Goal: Transaction & Acquisition: Book appointment/travel/reservation

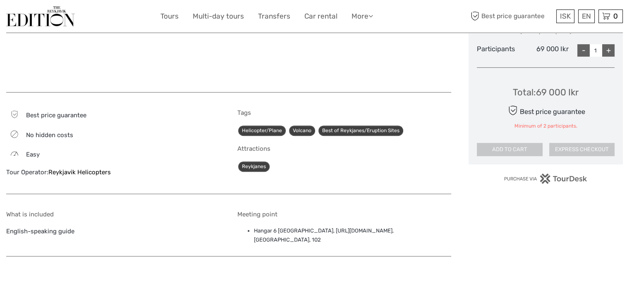
scroll to position [455, 0]
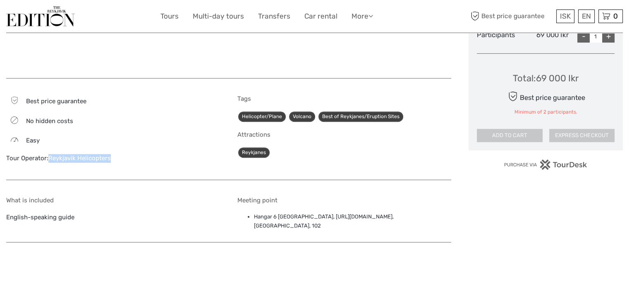
drag, startPoint x: 124, startPoint y: 159, endPoint x: 50, endPoint y: 162, distance: 74.0
click at [50, 162] on div "Tour Operator: Reykjavik Helicopters" at bounding box center [113, 158] width 214 height 9
copy link "Reykjavik Helicopters"
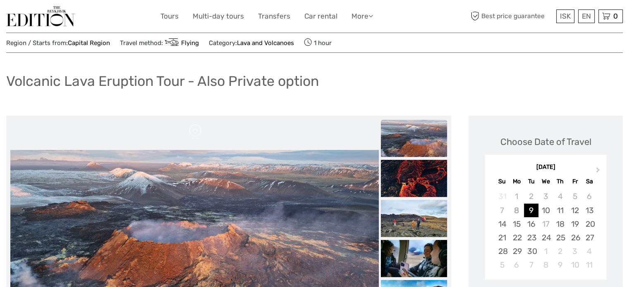
scroll to position [0, 0]
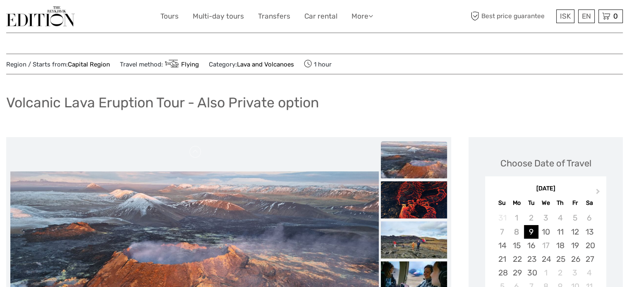
click at [144, 95] on h1 "Volcanic Lava Eruption Tour - Also Private option" at bounding box center [162, 102] width 312 height 17
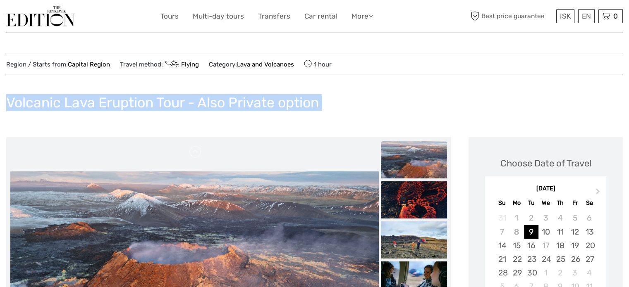
click at [144, 95] on h1 "Volcanic Lava Eruption Tour - Also Private option" at bounding box center [162, 102] width 312 height 17
copy div "Volcanic Lava Eruption Tour - Also Private option"
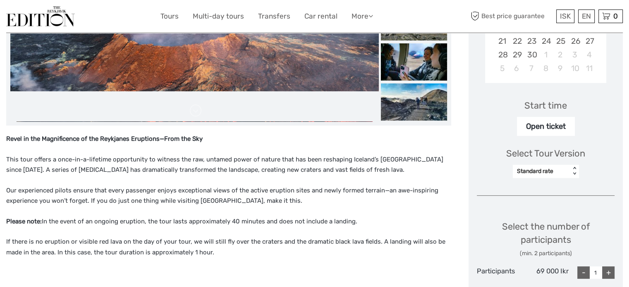
scroll to position [413, 0]
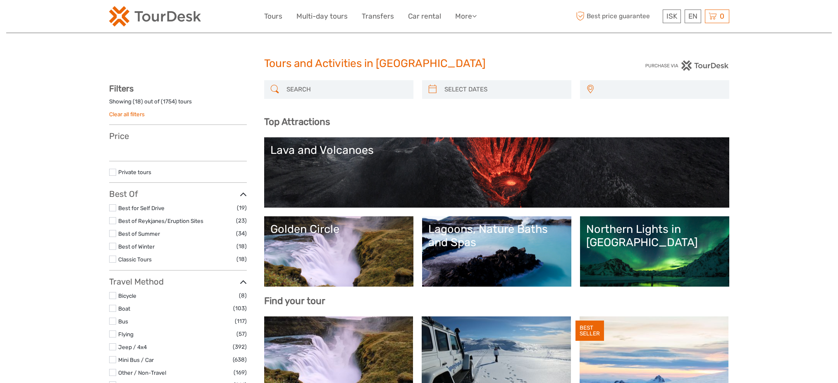
select select
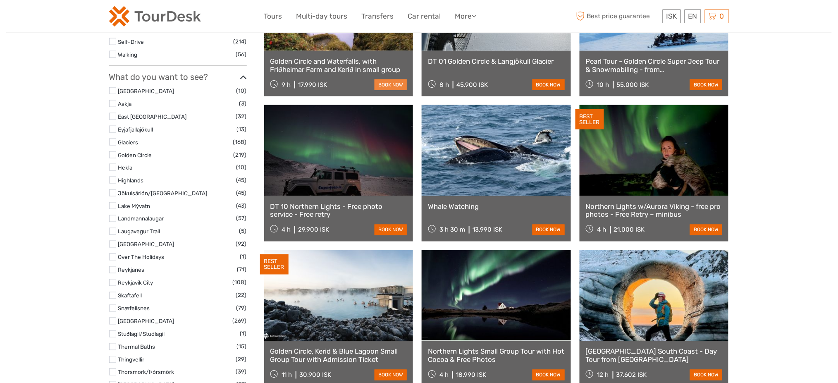
scroll to position [441, 0]
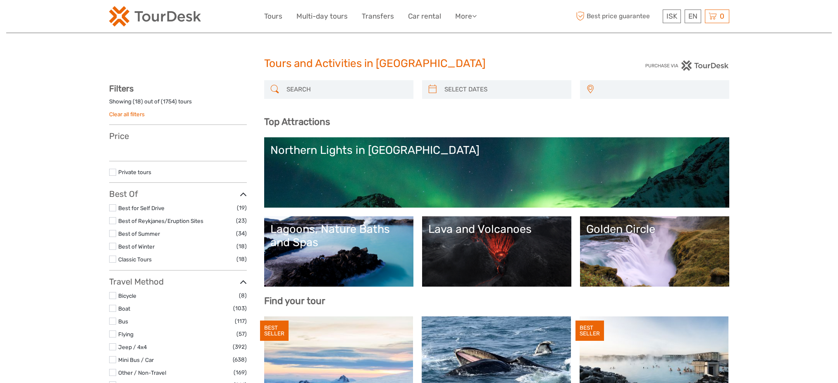
select select
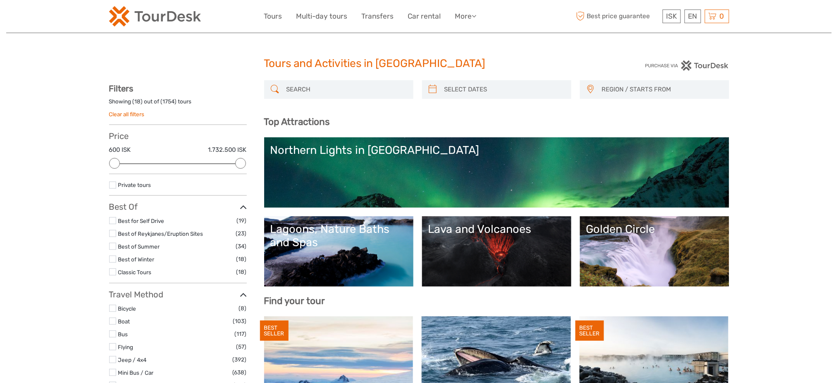
click at [308, 81] on div at bounding box center [338, 89] width 149 height 19
click at [311, 89] on input "search" at bounding box center [346, 89] width 126 height 14
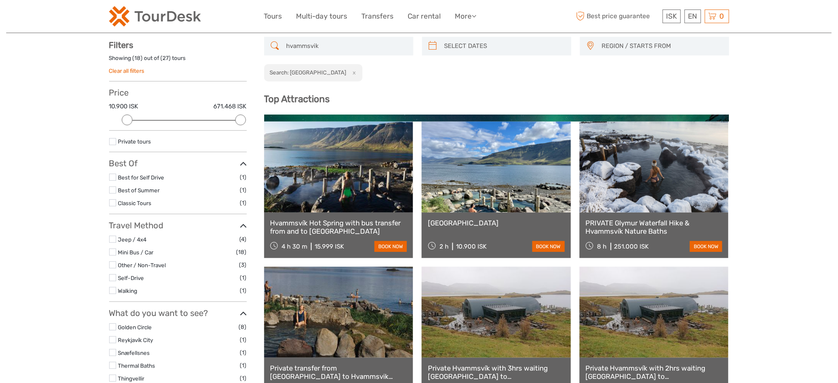
scroll to position [47, 0]
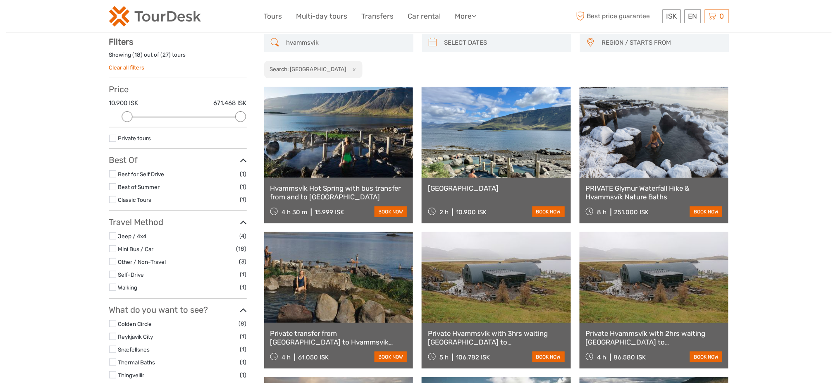
type input "hvammsvik"
click at [360, 165] on link at bounding box center [338, 132] width 149 height 91
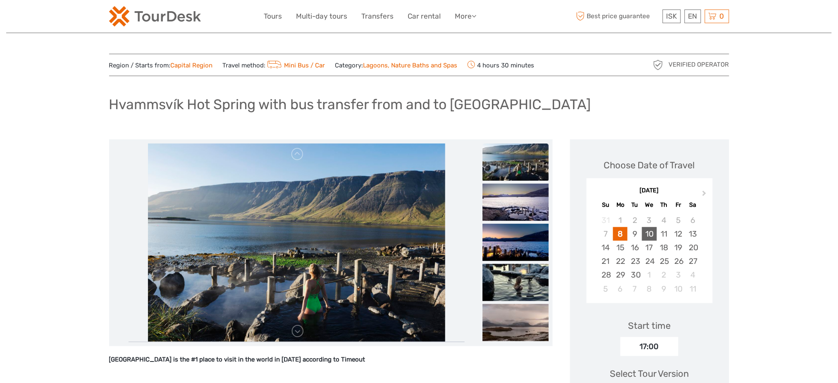
click at [650, 236] on div "10" at bounding box center [649, 234] width 14 height 14
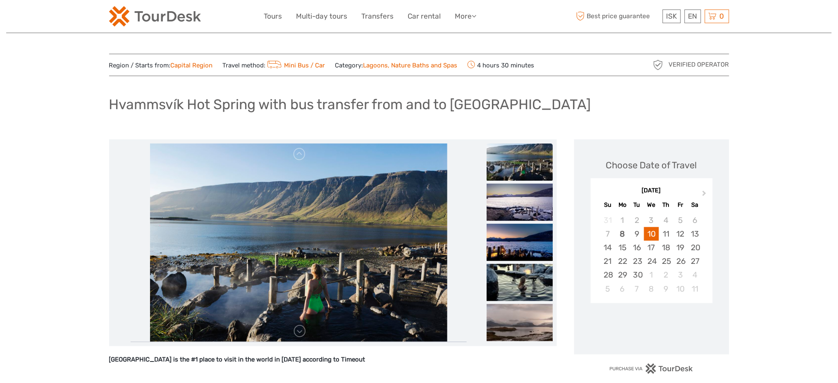
scroll to position [165, 0]
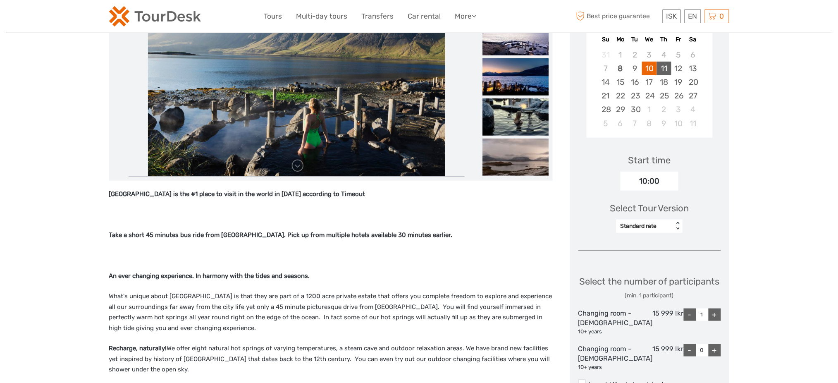
click at [671, 68] on div "11" at bounding box center [664, 69] width 14 height 14
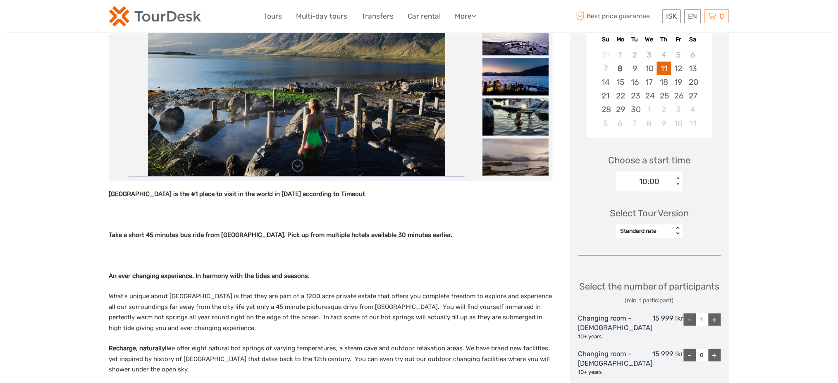
click at [678, 181] on div "< >" at bounding box center [678, 181] width 7 height 9
click at [656, 218] on div "17:00" at bounding box center [649, 220] width 58 height 14
click at [686, 76] on div "19" at bounding box center [678, 82] width 14 height 14
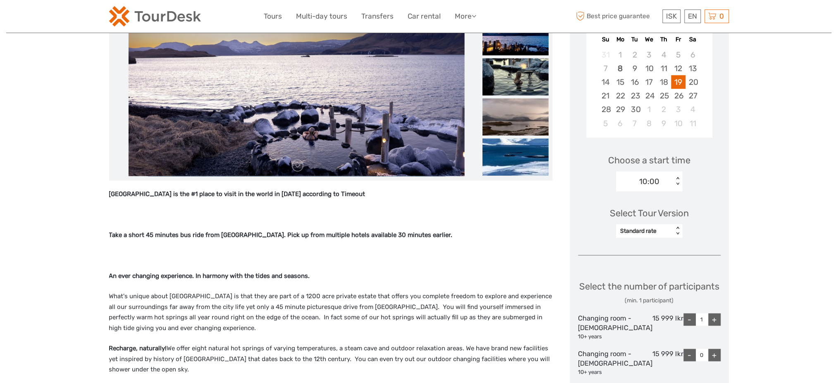
click at [677, 180] on div "< >" at bounding box center [678, 181] width 7 height 9
click at [676, 180] on div "< >" at bounding box center [678, 181] width 7 height 9
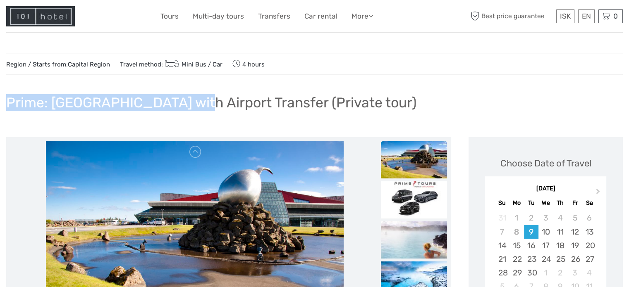
drag, startPoint x: 0, startPoint y: 97, endPoint x: 192, endPoint y: 101, distance: 191.8
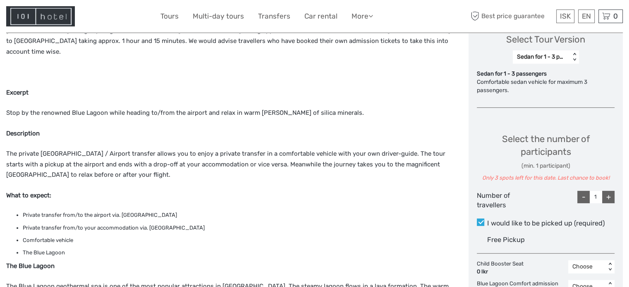
scroll to position [248, 0]
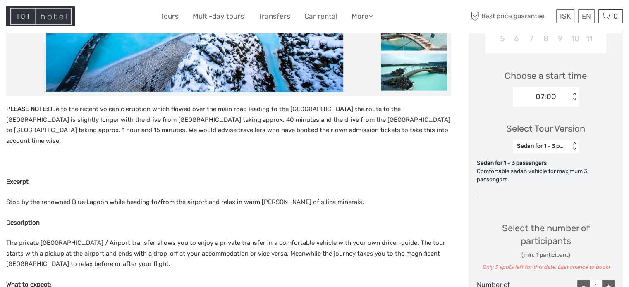
click at [566, 142] on div "Sedan for 1 - 3 passengers" at bounding box center [540, 146] width 57 height 10
click at [561, 137] on div "Select Tour Version Sedan for 1 - 3 passengers < >" at bounding box center [546, 134] width 138 height 46
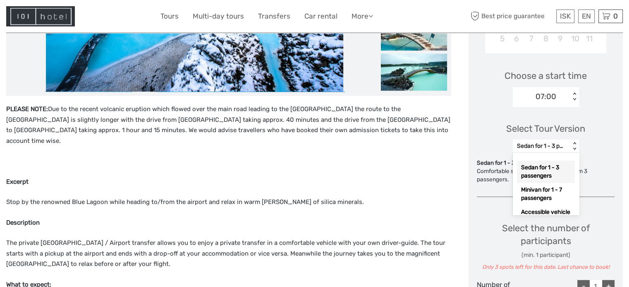
click at [562, 145] on div "Sedan for 1 - 3 passengers" at bounding box center [541, 146] width 49 height 8
click at [566, 186] on div "Minivan for 1 - 7 passengers" at bounding box center [546, 194] width 58 height 22
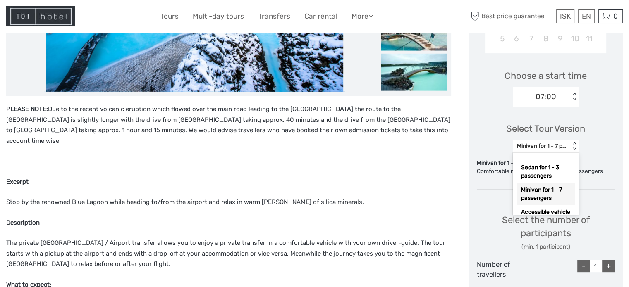
click at [563, 148] on div "Minivan for 1 - 7 passengers" at bounding box center [541, 146] width 49 height 8
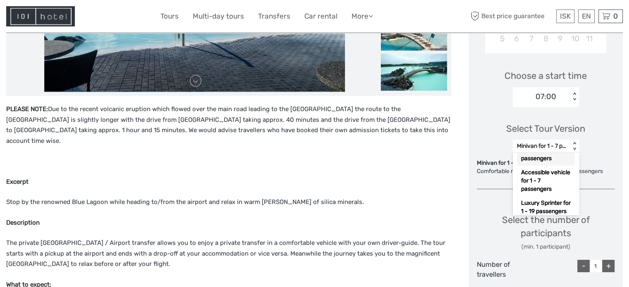
scroll to position [39, 0]
drag, startPoint x: 571, startPoint y: 178, endPoint x: 586, endPoint y: 122, distance: 58.3
click at [575, 136] on div "Select Tour Version option Minivan for 1 - 7 passengers, selected. option Miniv…" at bounding box center [546, 134] width 138 height 46
click at [589, 121] on div "Select Tour Version option Minivan for 1 - 7 passengers, selected. option Miniv…" at bounding box center [546, 134] width 138 height 46
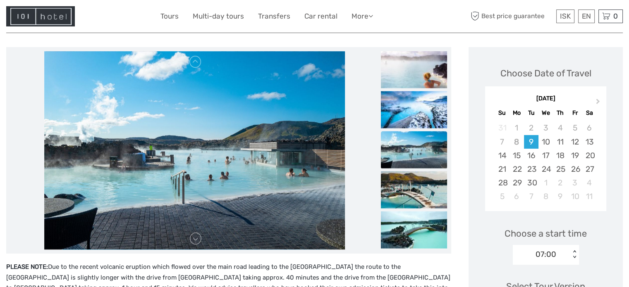
scroll to position [83, 0]
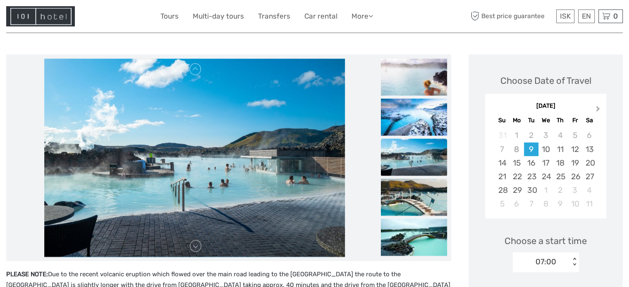
click at [595, 115] on button "Next Month" at bounding box center [598, 110] width 13 height 13
click at [595, 114] on button "Next Month" at bounding box center [598, 110] width 13 height 13
click at [595, 112] on button "Next Month" at bounding box center [598, 110] width 13 height 13
click at [534, 190] on div "30" at bounding box center [531, 191] width 14 height 14
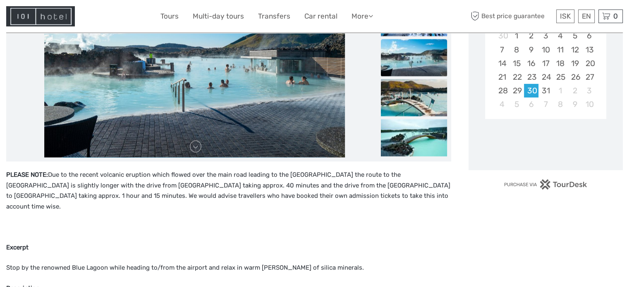
scroll to position [248, 0]
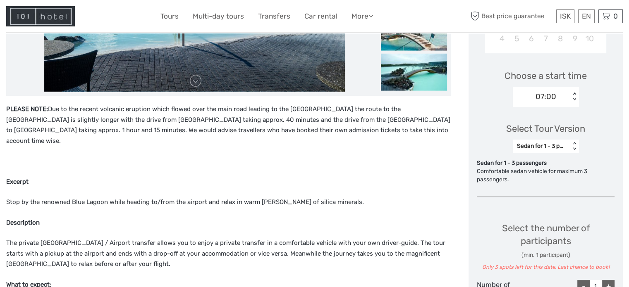
click at [564, 100] on div "07:00" at bounding box center [540, 97] width 57 height 12
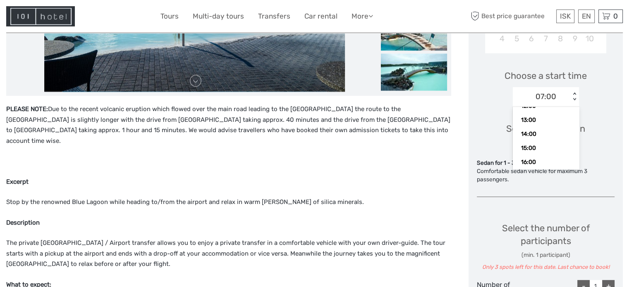
scroll to position [87, 0]
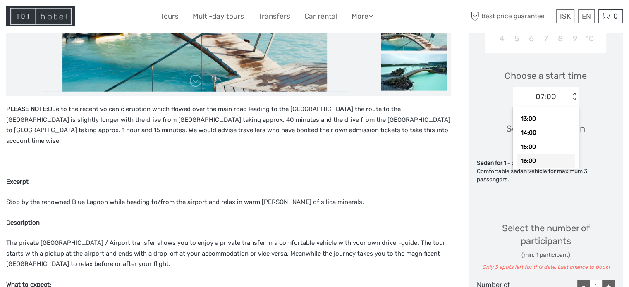
click at [532, 163] on div "16:00" at bounding box center [546, 161] width 58 height 14
click at [550, 150] on div "Sedan for 1 - 3 passengers" at bounding box center [541, 146] width 49 height 8
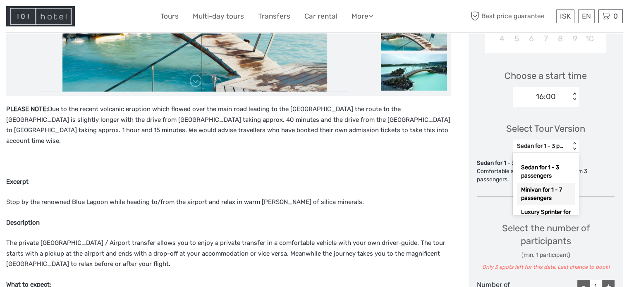
click at [563, 189] on div "Minivan for 1 - 7 passengers" at bounding box center [546, 194] width 58 height 22
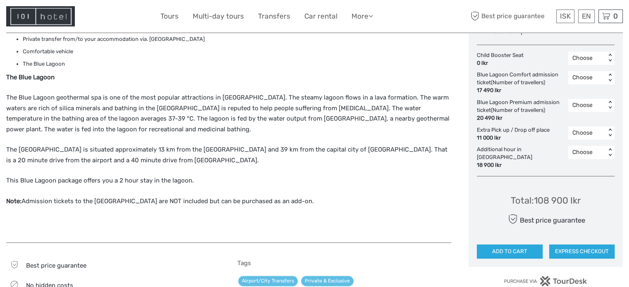
scroll to position [579, 0]
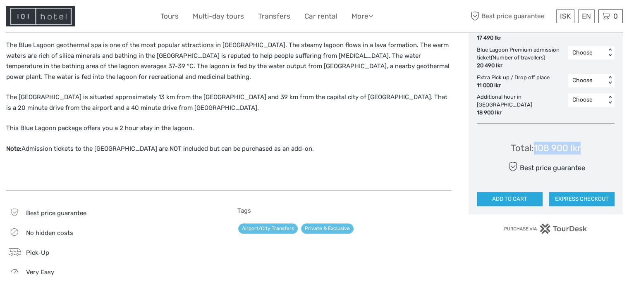
drag, startPoint x: 592, startPoint y: 138, endPoint x: 536, endPoint y: 140, distance: 56.2
click at [536, 140] on div "Total : 108 900 Ikr Best price guarantee ADD TO CART EXPRESS CHECKOUT" at bounding box center [546, 169] width 138 height 76
copy div "108 900 Ikr"
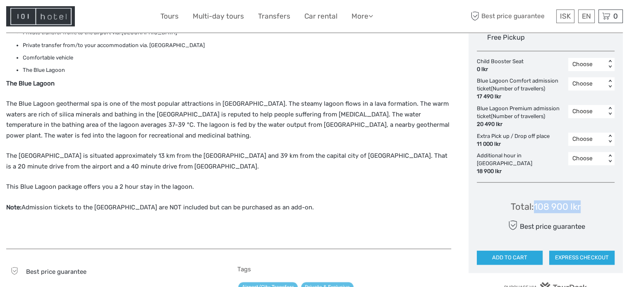
scroll to position [455, 0]
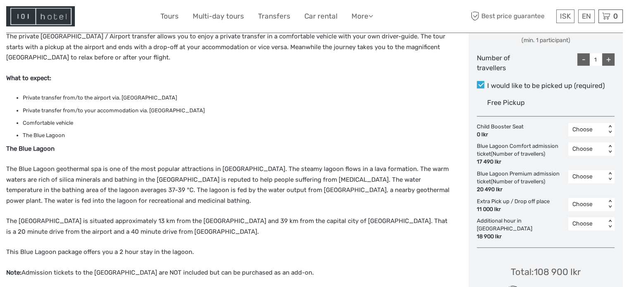
click at [509, 143] on div "Blue Lagoon Comfort admission ticket (Number of travellers) 17 490 Ikr" at bounding box center [522, 155] width 91 height 24
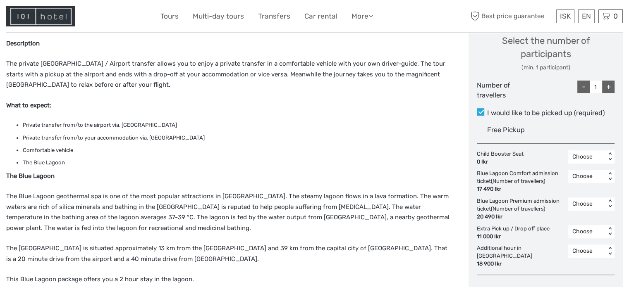
scroll to position [413, 0]
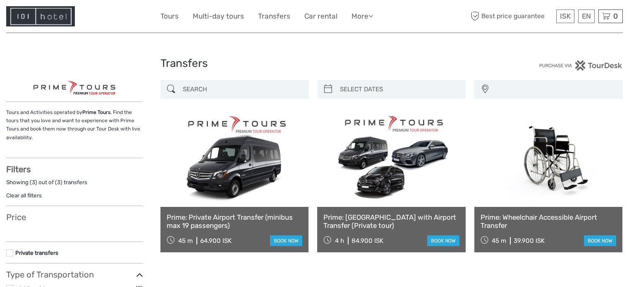
select select
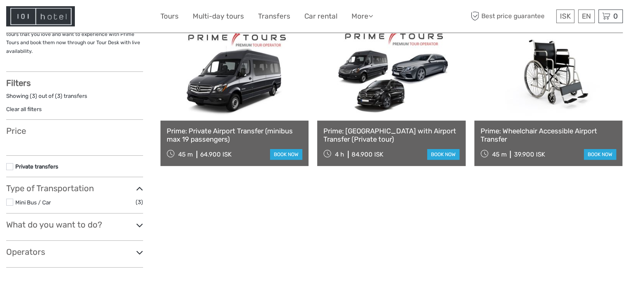
scroll to position [124, 0]
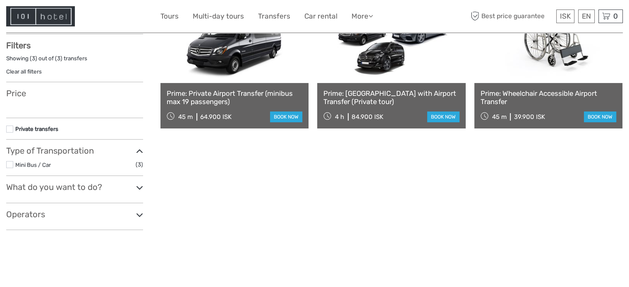
select select
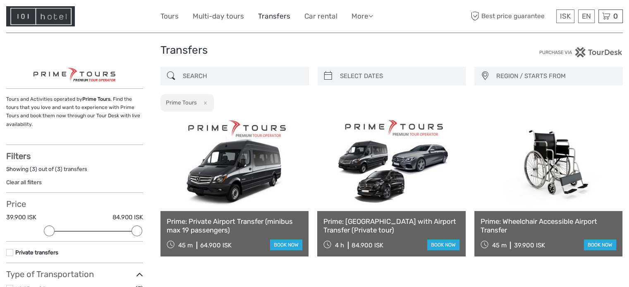
scroll to position [0, 0]
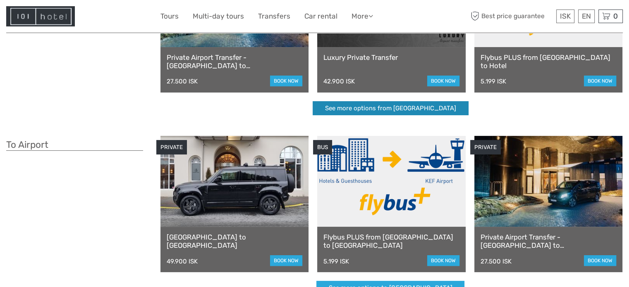
click at [410, 105] on link "See more options from [GEOGRAPHIC_DATA]" at bounding box center [390, 108] width 156 height 14
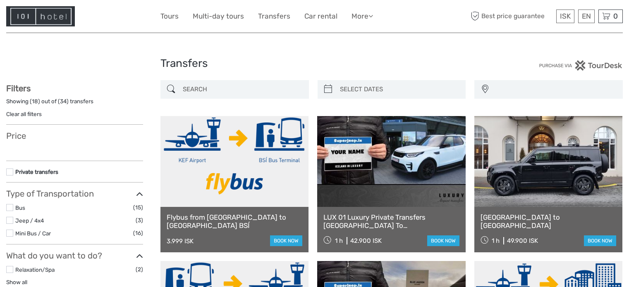
select select
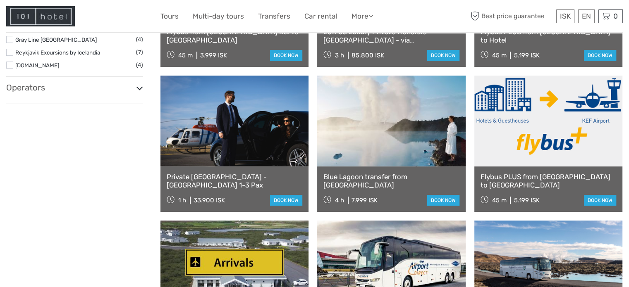
click at [36, 94] on div "Operators Hreyfill Taxi (2) Icelimo Luxurytravel (1) [GEOGRAPHIC_DATA] (2) Prim…" at bounding box center [74, 93] width 137 height 21
click at [38, 92] on h3 "Operators" at bounding box center [74, 88] width 137 height 10
click at [31, 142] on link "Prime Tours" at bounding box center [30, 140] width 31 height 7
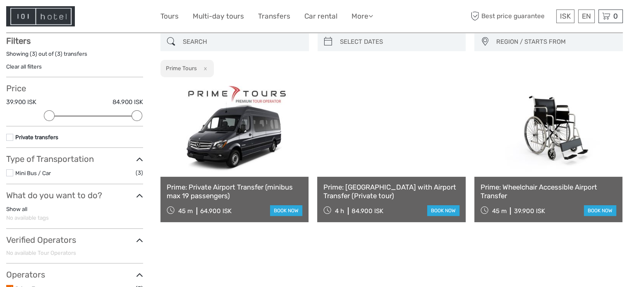
scroll to position [47, 0]
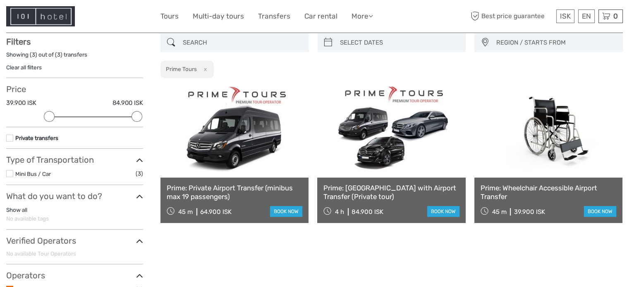
drag, startPoint x: 76, startPoint y: 12, endPoint x: 184, endPoint y: 43, distance: 112.2
click at [103, 23] on div at bounding box center [83, 16] width 154 height 20
click at [241, 43] on input "search" at bounding box center [241, 43] width 125 height 14
click at [262, 17] on link "Transfers" at bounding box center [274, 16] width 32 height 12
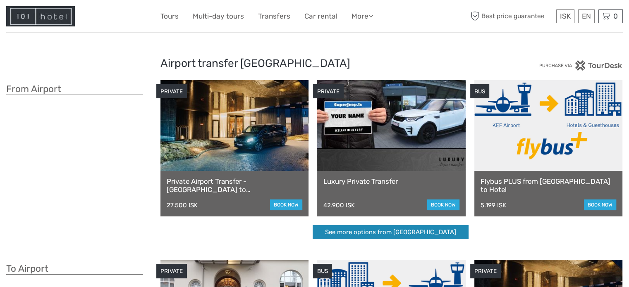
click at [364, 234] on link "See more options from [GEOGRAPHIC_DATA]" at bounding box center [390, 232] width 156 height 14
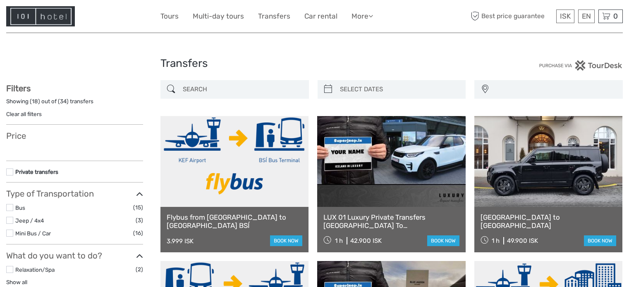
select select
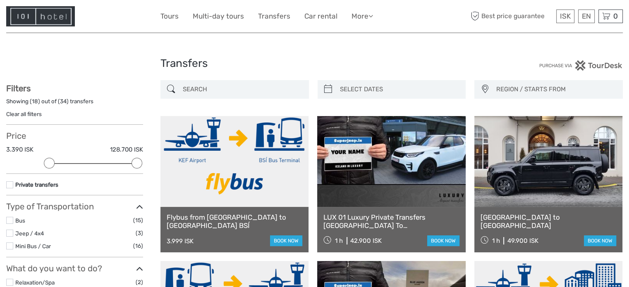
click at [211, 93] on input "search" at bounding box center [241, 89] width 125 height 14
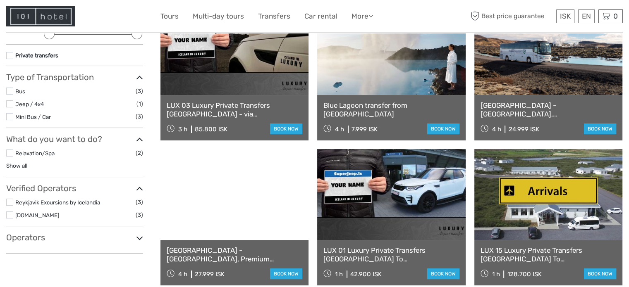
scroll to position [88, 0]
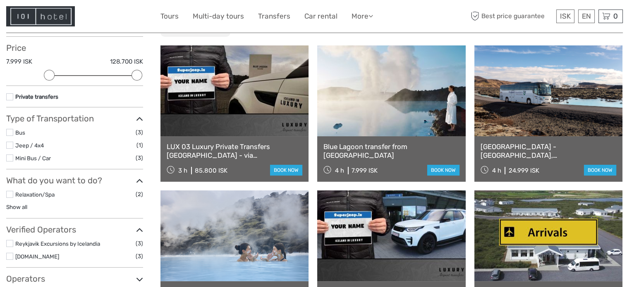
type input "sky lagoon"
click at [53, 15] on img at bounding box center [40, 16] width 69 height 20
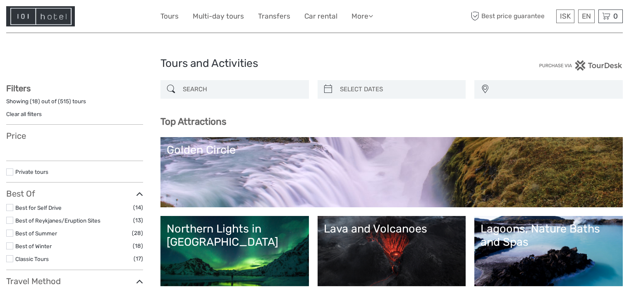
select select
click at [203, 92] on input "search" at bounding box center [241, 89] width 125 height 14
select select
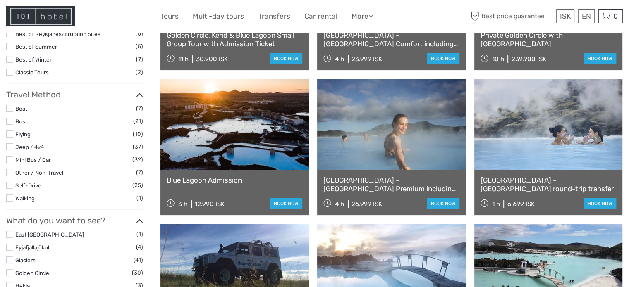
scroll to position [212, 0]
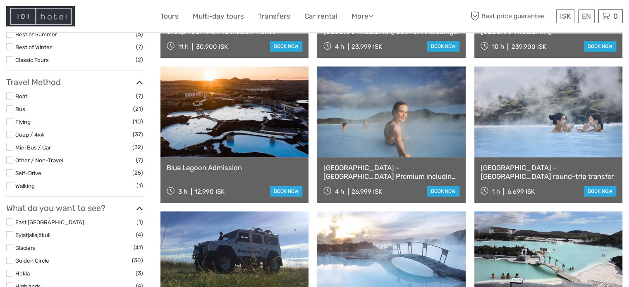
type input "blue lagoon"
click at [268, 117] on link at bounding box center [234, 112] width 148 height 91
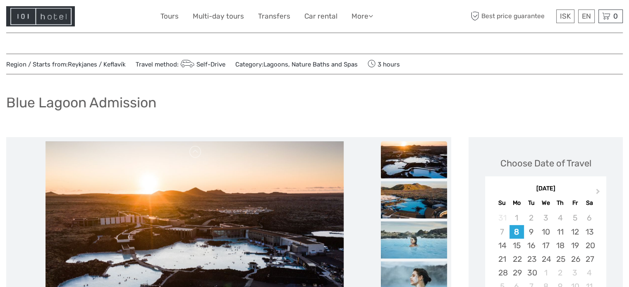
click at [140, 99] on h1 "Blue Lagoon Admission" at bounding box center [81, 102] width 150 height 17
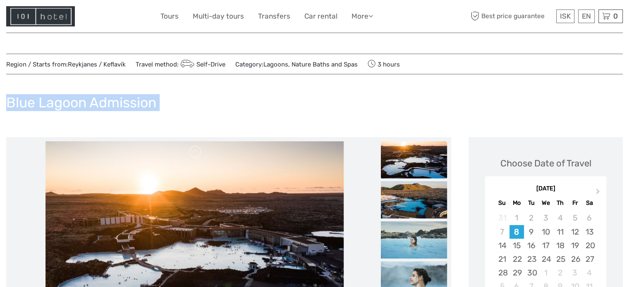
click at [140, 99] on h1 "Blue Lagoon Admission" at bounding box center [81, 102] width 150 height 17
copy div "Blue Lagoon Admission"
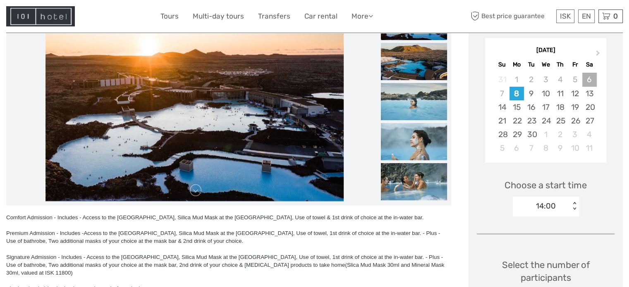
scroll to position [124, 0]
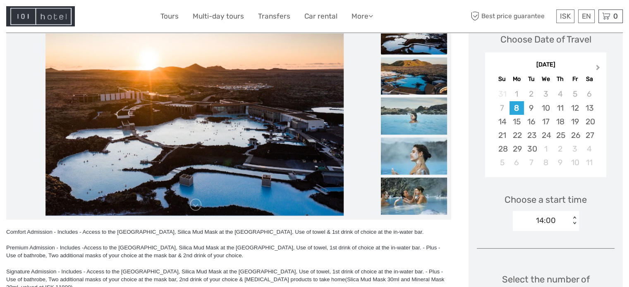
click at [598, 67] on span "Next Month" at bounding box center [598, 69] width 0 height 12
click at [530, 149] on div "30" at bounding box center [531, 149] width 14 height 14
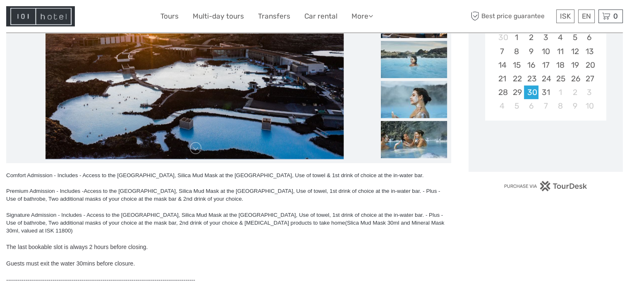
scroll to position [248, 0]
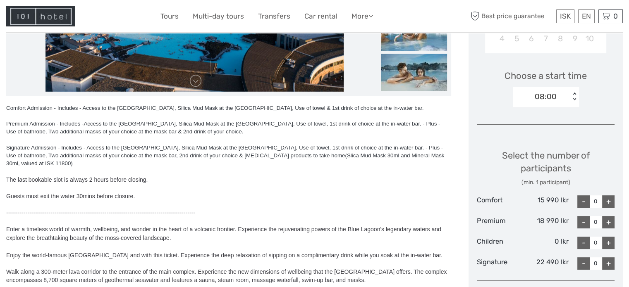
click at [559, 96] on div "08:00" at bounding box center [540, 97] width 57 height 12
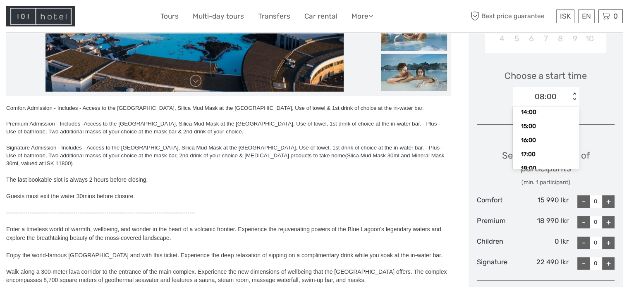
scroll to position [103, 0]
click at [533, 145] on div "17:00" at bounding box center [546, 145] width 58 height 14
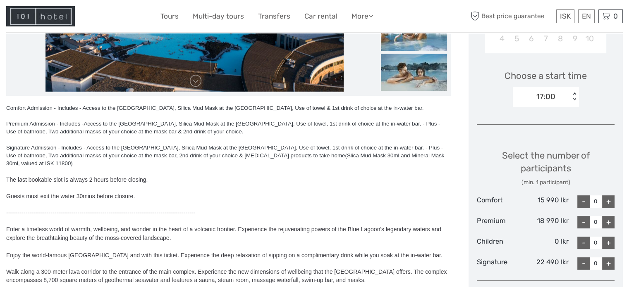
click at [559, 199] on div "15 990 Ikr" at bounding box center [545, 201] width 46 height 12
copy div "15 990 Ikr"
click at [553, 221] on div "18 990 Ikr" at bounding box center [545, 222] width 46 height 12
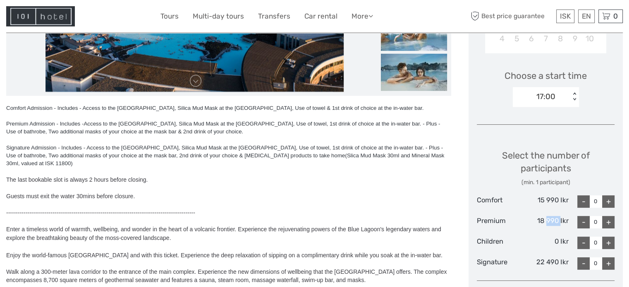
click at [553, 221] on div "18 990 Ikr" at bounding box center [545, 222] width 46 height 12
copy div "18 990 Ikr"
click at [496, 241] on div "Children" at bounding box center [500, 243] width 46 height 12
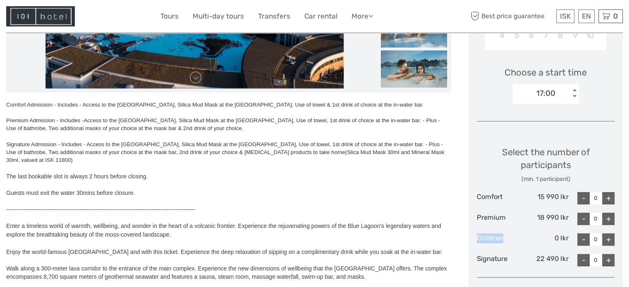
scroll to position [455, 0]
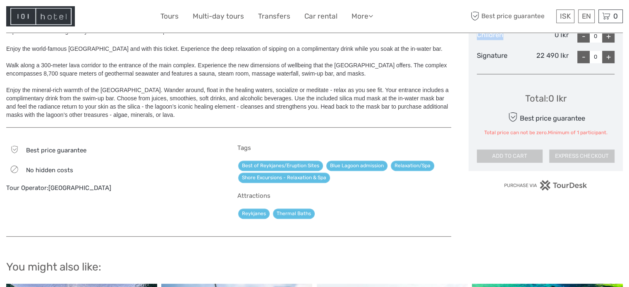
copy div "Children"
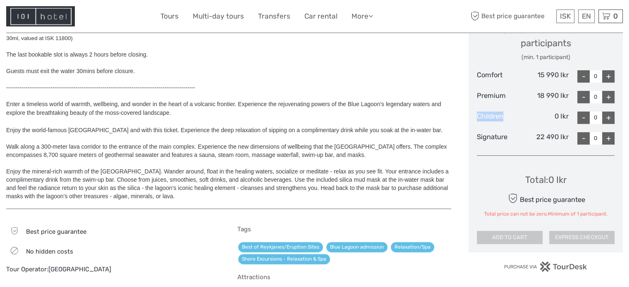
scroll to position [372, 0]
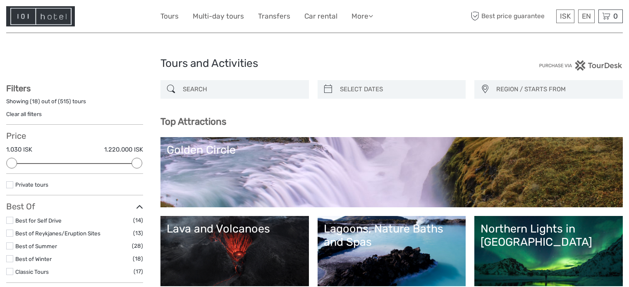
select select
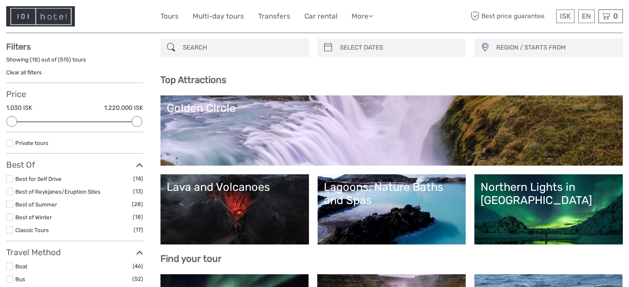
scroll to position [41, 0]
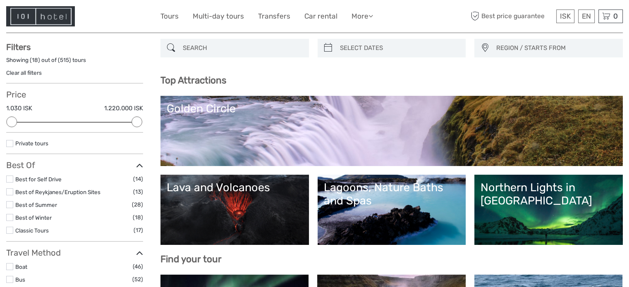
click at [193, 43] on input "search" at bounding box center [241, 48] width 125 height 14
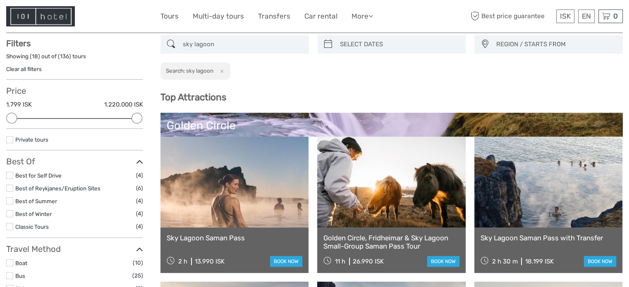
scroll to position [47, 0]
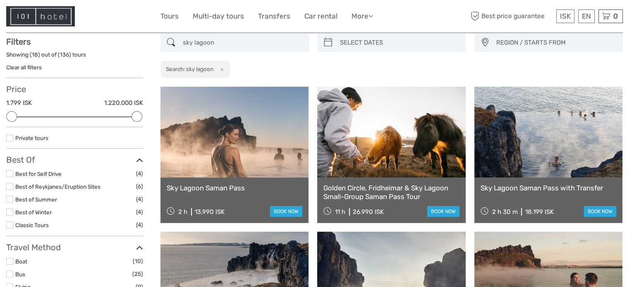
type input "sky lagoon"
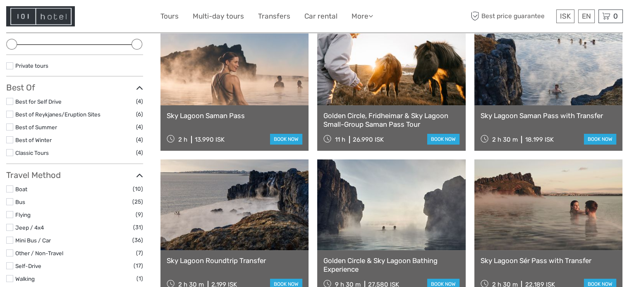
scroll to position [171, 0]
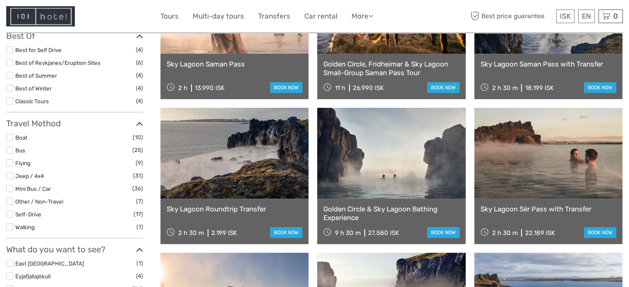
drag, startPoint x: 535, startPoint y: 147, endPoint x: 0, endPoint y: 179, distance: 535.8
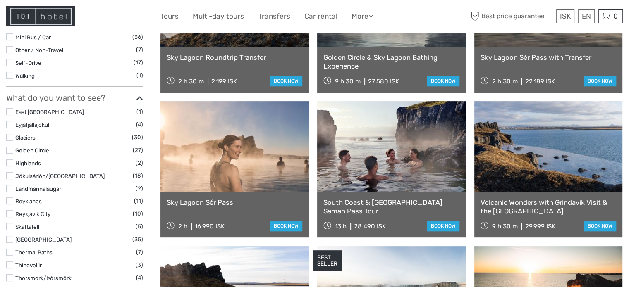
scroll to position [336, 0]
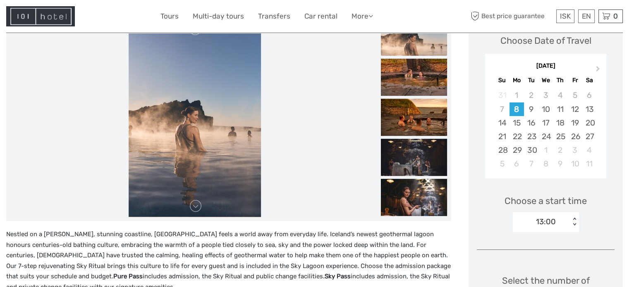
scroll to position [124, 0]
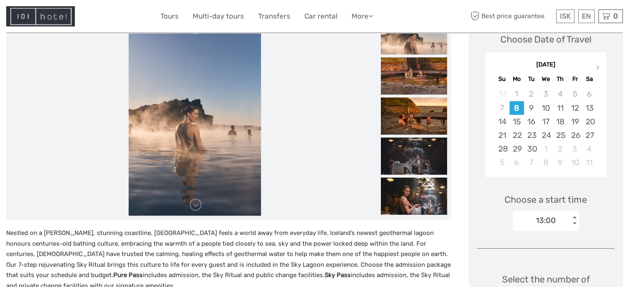
click at [605, 67] on div "[DATE]" at bounding box center [545, 65] width 121 height 9
click at [601, 59] on div "September 2025 Su Mo Tu We Th Fr Sa" at bounding box center [545, 70] width 121 height 27
click at [598, 62] on div "September 2025" at bounding box center [545, 65] width 121 height 9
click at [605, 66] on button "Next Month" at bounding box center [598, 69] width 13 height 13
click at [602, 65] on button "Next Month" at bounding box center [598, 69] width 13 height 13
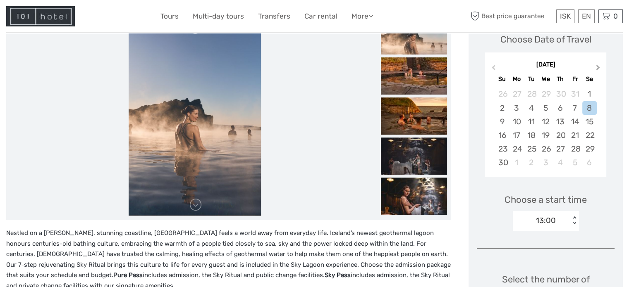
click at [602, 65] on button "Next Month" at bounding box center [598, 69] width 13 height 13
click at [532, 151] on div "30" at bounding box center [531, 149] width 14 height 14
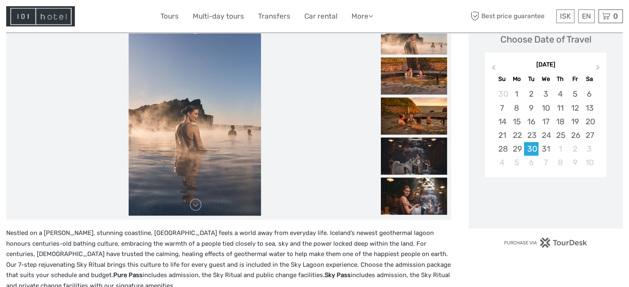
scroll to position [207, 0]
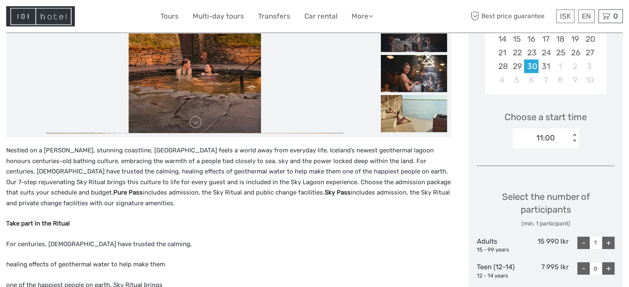
drag, startPoint x: 565, startPoint y: 132, endPoint x: 570, endPoint y: 137, distance: 6.7
click at [567, 132] on div "11:00" at bounding box center [540, 138] width 57 height 12
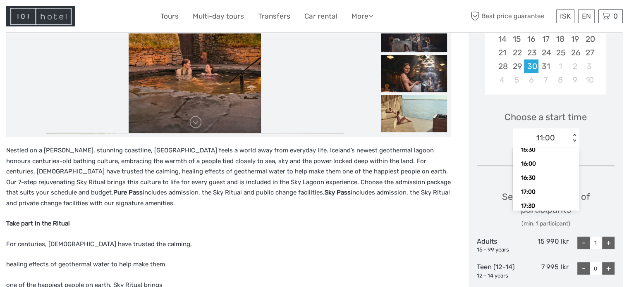
scroll to position [142, 0]
click at [537, 186] on div "17:00" at bounding box center [546, 190] width 58 height 14
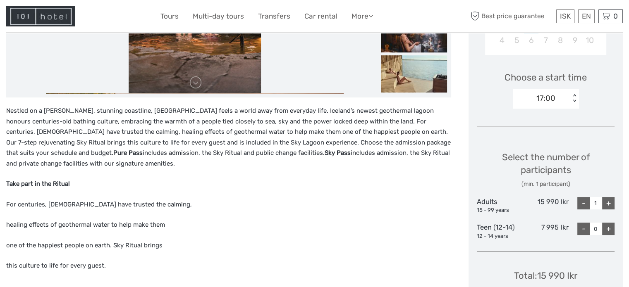
scroll to position [248, 0]
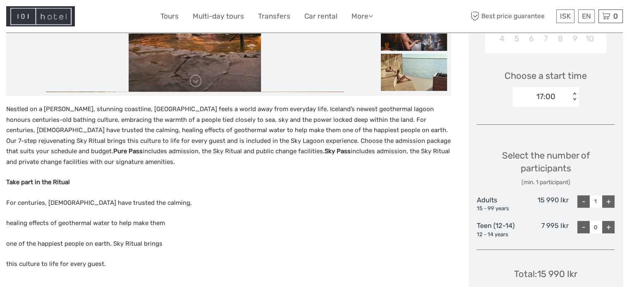
click at [571, 95] on div "< >" at bounding box center [574, 97] width 7 height 9
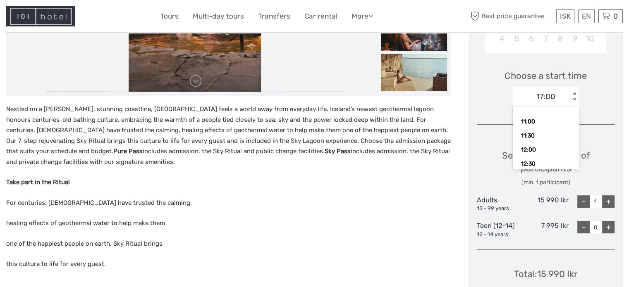
scroll to position [162, 0]
click at [541, 143] on div "17:30" at bounding box center [546, 143] width 58 height 14
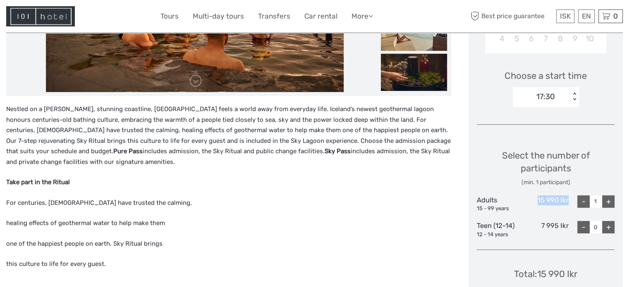
drag, startPoint x: 529, startPoint y: 197, endPoint x: 569, endPoint y: 199, distance: 39.3
click at [569, 199] on div "Adults 15 - 99 years 15 990 Ikr - 1 +" at bounding box center [546, 203] width 138 height 17
copy div "15 990 Ikr"
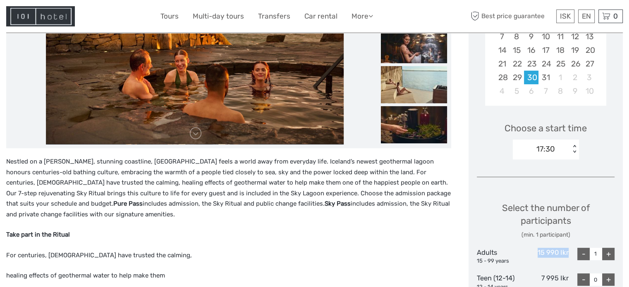
scroll to position [289, 0]
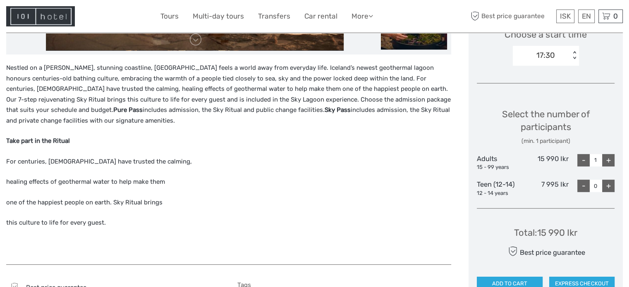
click at [562, 181] on div "7 995 Ikr" at bounding box center [545, 188] width 46 height 17
copy div "7 995 Ikr"
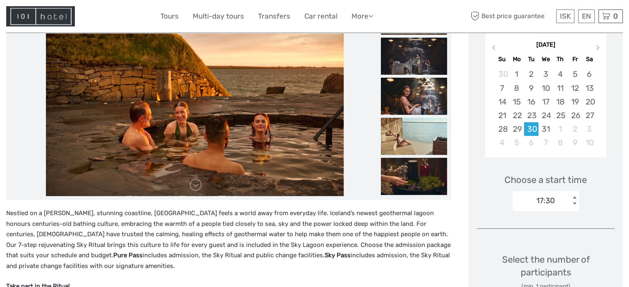
scroll to position [41, 0]
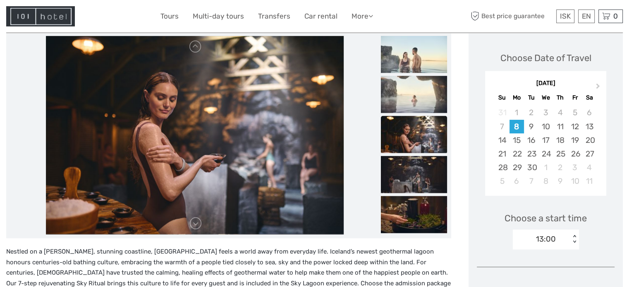
scroll to position [41, 0]
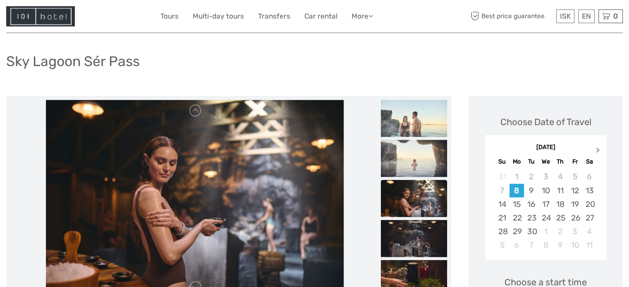
click at [595, 147] on button "Next Month" at bounding box center [598, 151] width 13 height 13
click at [598, 147] on span "Next Month" at bounding box center [598, 152] width 0 height 12
click at [529, 234] on div "30" at bounding box center [531, 232] width 14 height 14
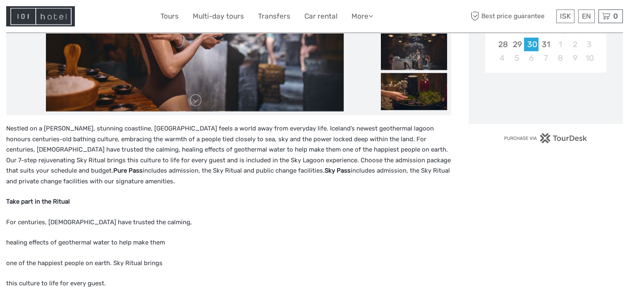
scroll to position [289, 0]
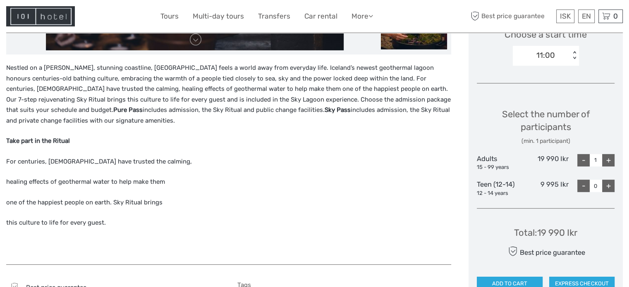
click at [566, 57] on div "11:00" at bounding box center [540, 55] width 57 height 12
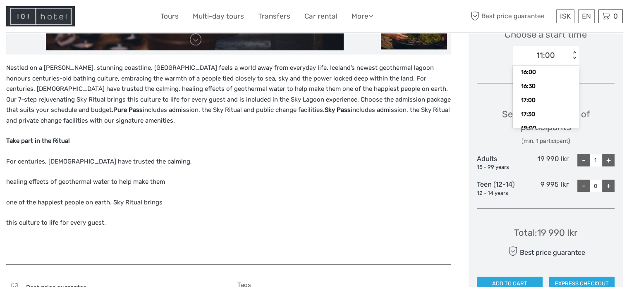
scroll to position [153, 0]
click at [533, 109] on div "17:30" at bounding box center [546, 110] width 58 height 14
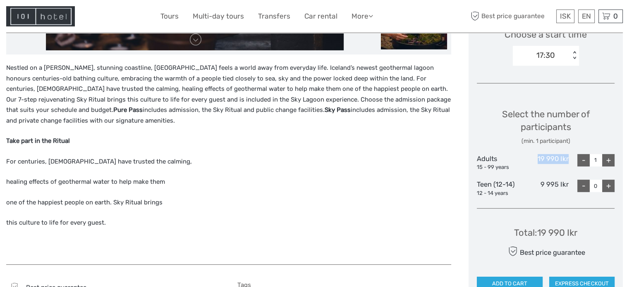
drag, startPoint x: 534, startPoint y: 160, endPoint x: 570, endPoint y: 160, distance: 35.5
click at [570, 160] on div "Adults 15 - 99 years 19 990 Ikr - 1 +" at bounding box center [546, 162] width 138 height 17
copy div "19 990 Ikr"
drag, startPoint x: 533, startPoint y: 183, endPoint x: 567, endPoint y: 184, distance: 33.9
click at [567, 184] on div "9 995 Ikr" at bounding box center [545, 188] width 46 height 17
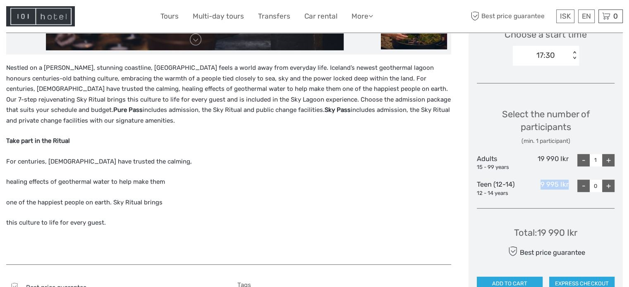
copy div "9 995 Ikr"
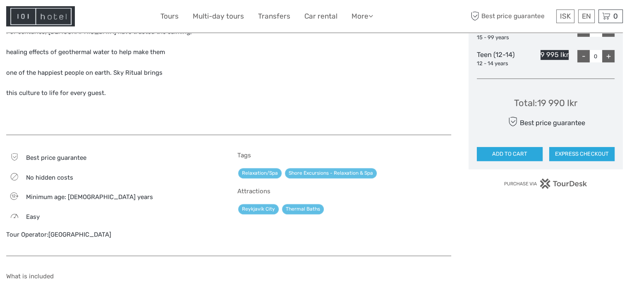
scroll to position [455, 0]
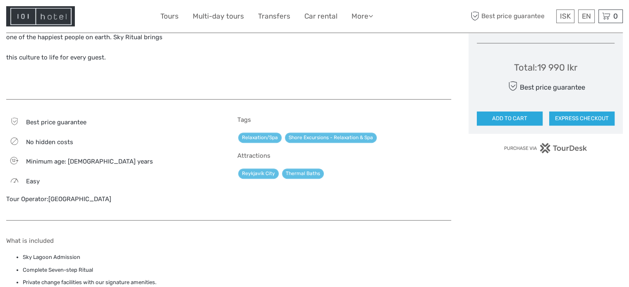
click at [72, 200] on link "[GEOGRAPHIC_DATA]" at bounding box center [79, 198] width 63 height 7
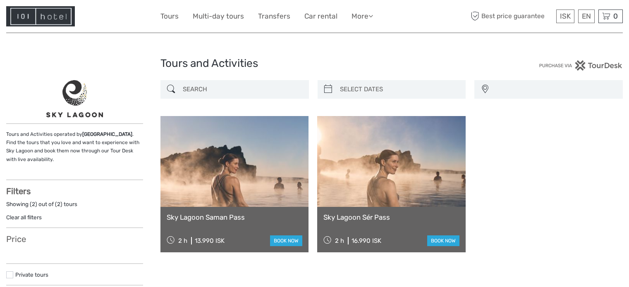
select select
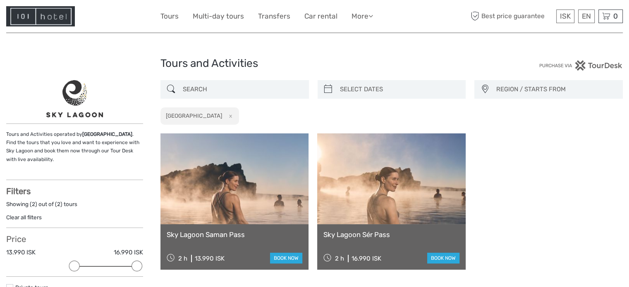
click at [40, 5] on div "ISK ISK € $ £ EN English Español Deutsch Tours Multi-day tours Transfers Car re…" at bounding box center [314, 16] width 616 height 33
click at [41, 6] on img at bounding box center [40, 16] width 69 height 20
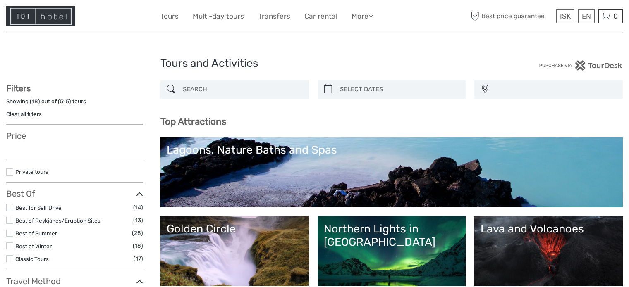
select select
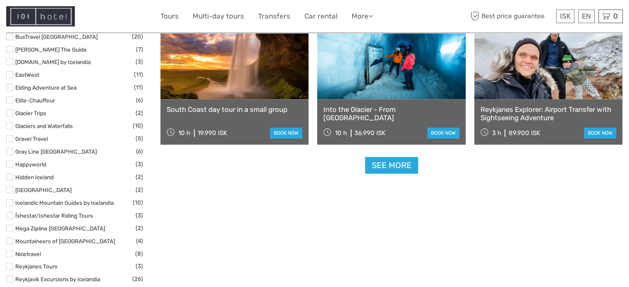
scroll to position [1405, 0]
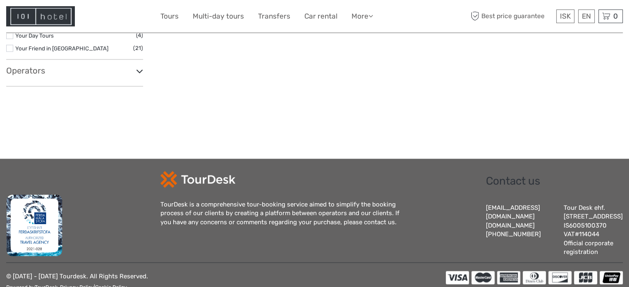
click at [36, 69] on h3 "Operators" at bounding box center [74, 71] width 137 height 10
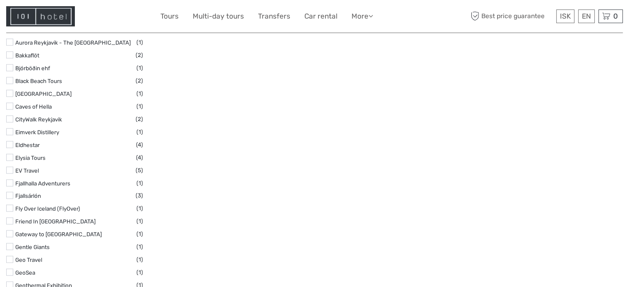
scroll to position [1529, 0]
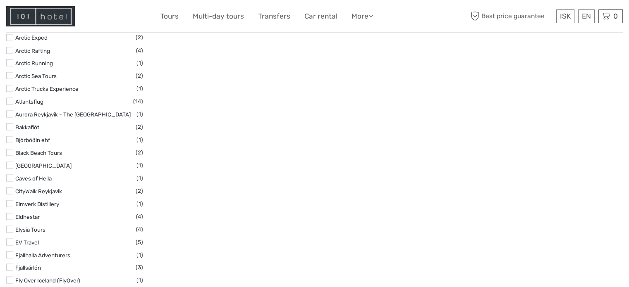
click at [43, 164] on link "Blue Lagoon" at bounding box center [43, 165] width 56 height 7
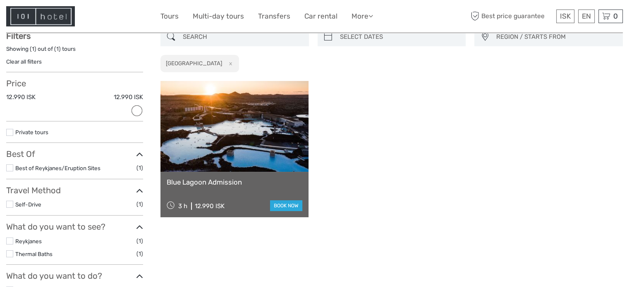
scroll to position [47, 0]
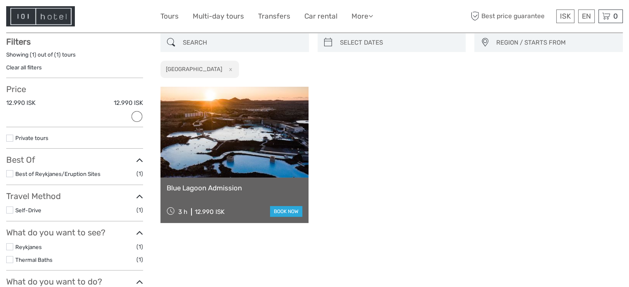
click at [266, 139] on link at bounding box center [234, 132] width 148 height 91
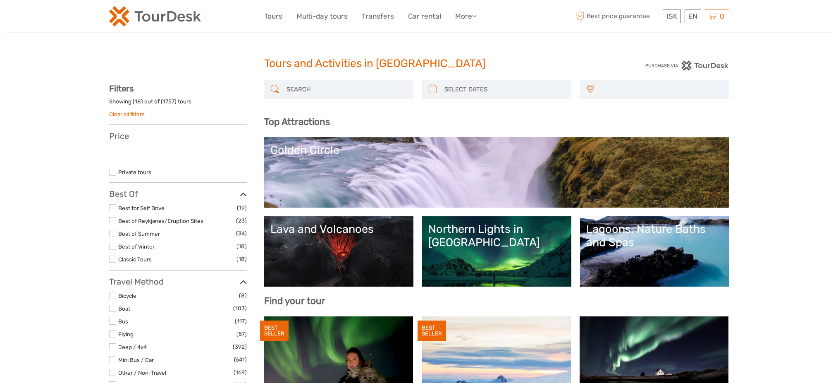
select select
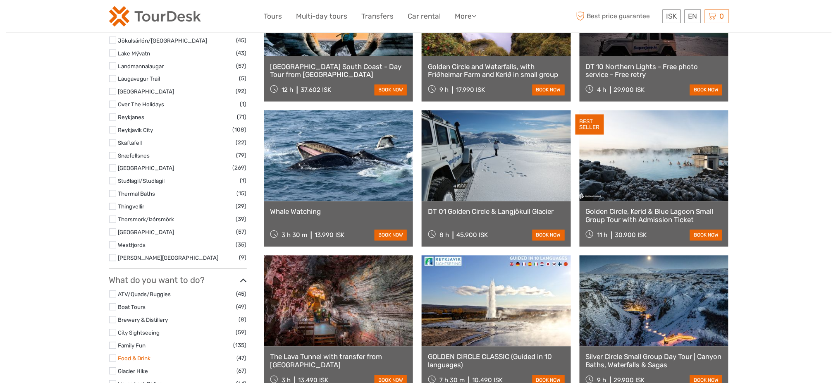
select select
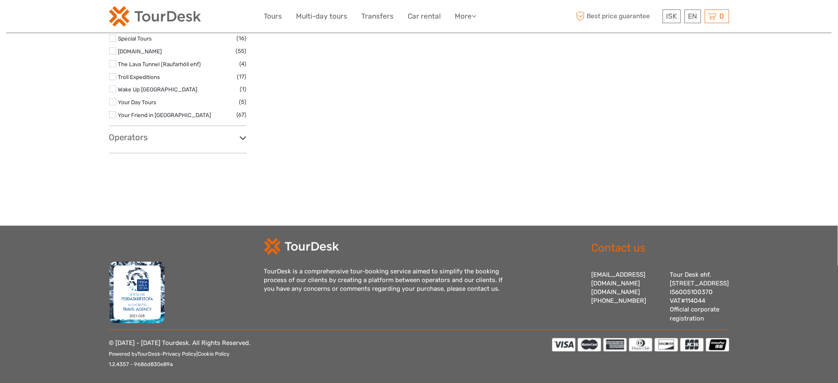
scroll to position [1209, 0]
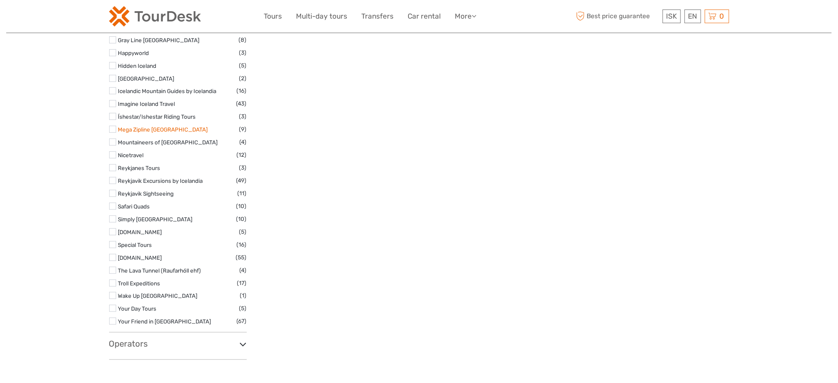
click at [161, 131] on link "Mega Zipline [GEOGRAPHIC_DATA]" at bounding box center [163, 129] width 90 height 7
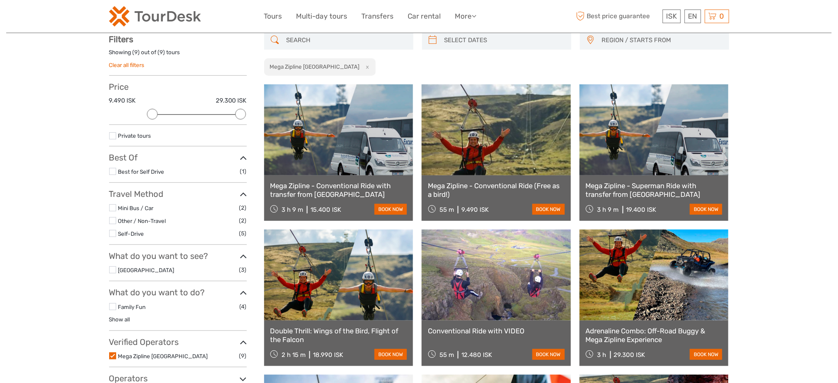
scroll to position [47, 0]
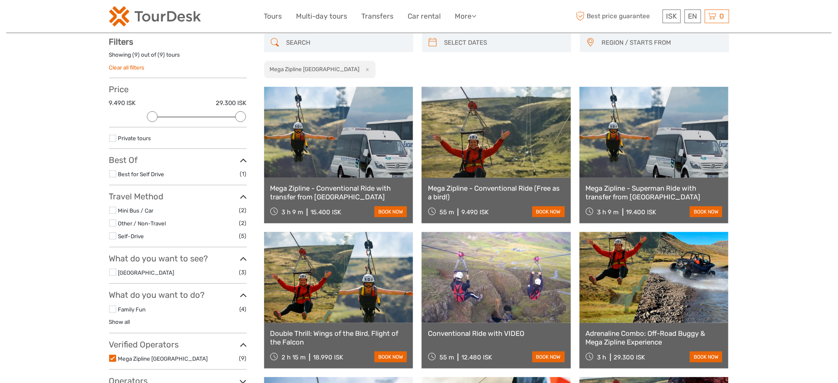
click at [758, 136] on div "Tours and Activities in [GEOGRAPHIC_DATA] Tours and Activities in [GEOGRAPHIC_D…" at bounding box center [418, 272] width 825 height 639
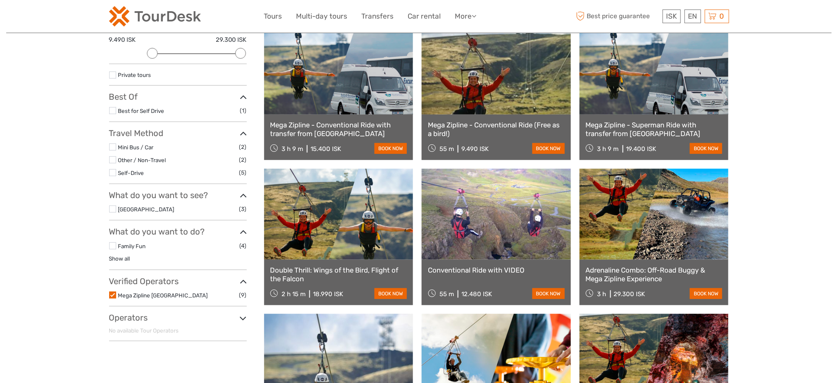
scroll to position [55, 0]
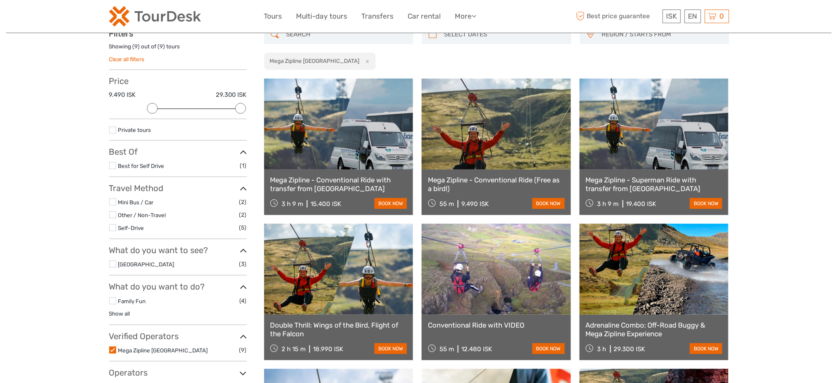
drag, startPoint x: 495, startPoint y: 158, endPoint x: 515, endPoint y: 115, distance: 47.7
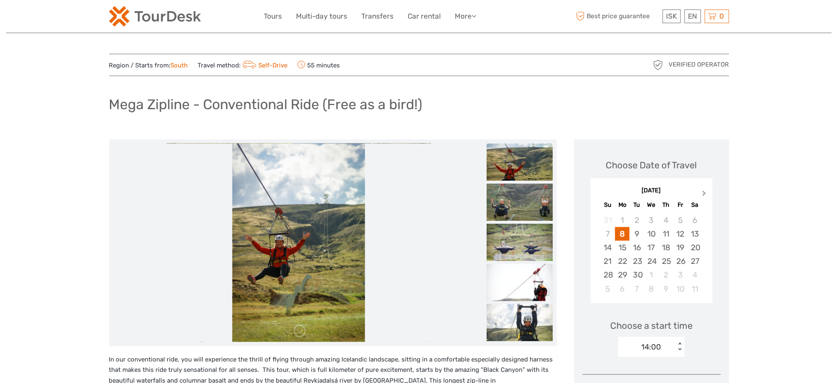
click at [708, 192] on button "Next Month" at bounding box center [704, 194] width 13 height 13
click at [660, 247] on div "16" at bounding box center [666, 248] width 14 height 14
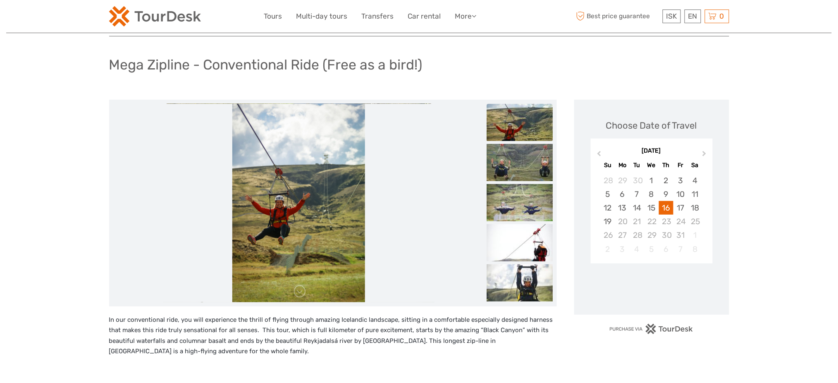
scroll to position [165, 0]
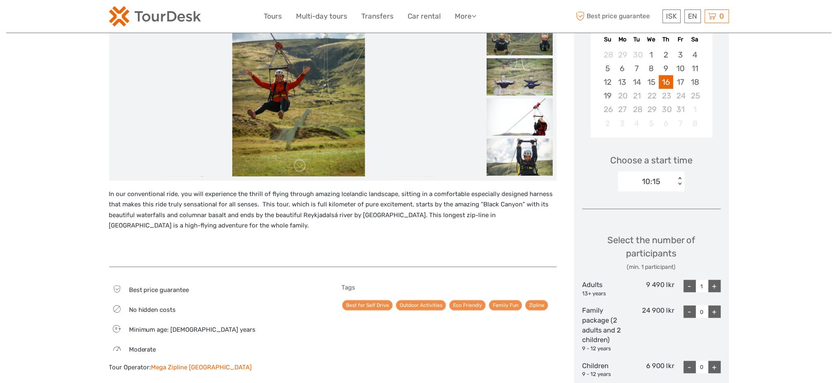
click at [677, 179] on div "< >" at bounding box center [680, 181] width 7 height 9
click at [664, 223] on div "14:00" at bounding box center [651, 224] width 58 height 14
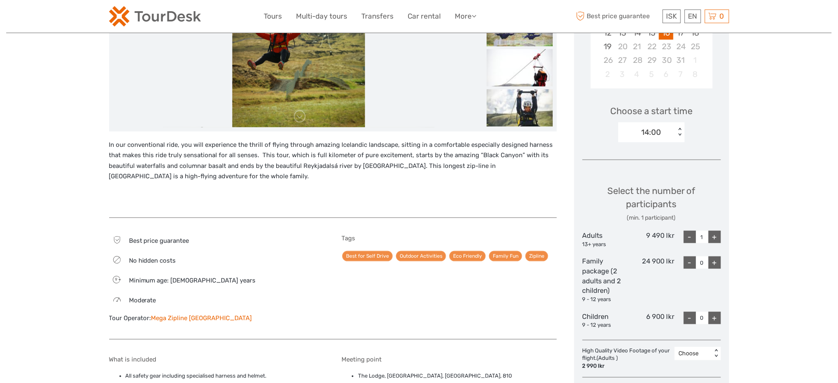
scroll to position [331, 0]
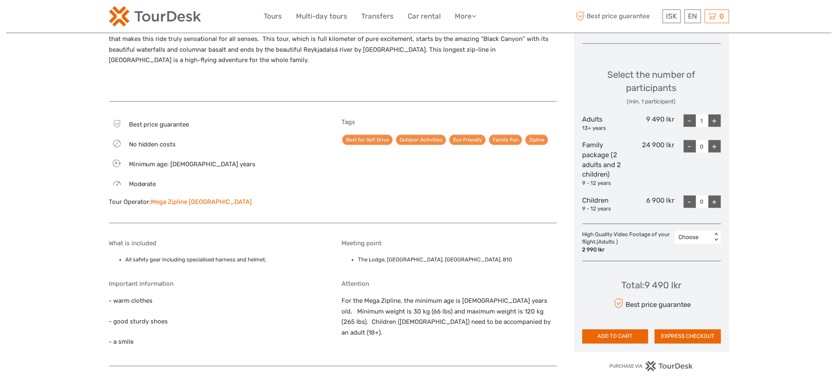
click at [712, 119] on div "+" at bounding box center [714, 120] width 12 height 12
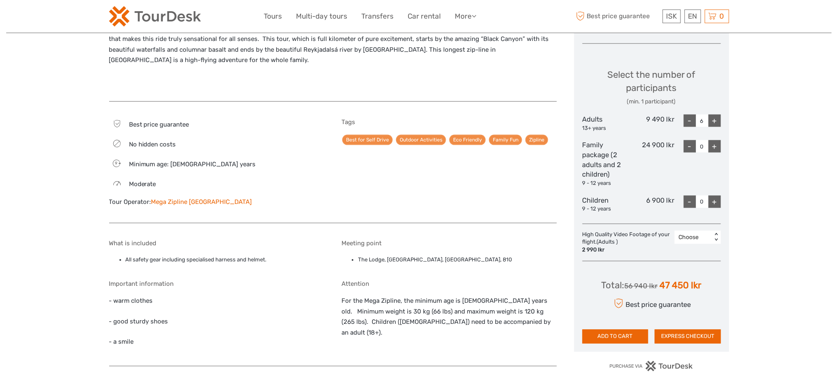
click at [712, 119] on div "+" at bounding box center [714, 120] width 12 height 12
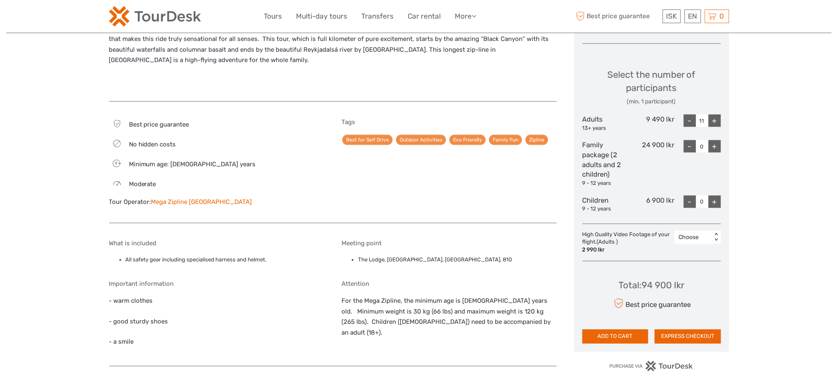
click at [712, 119] on div "+" at bounding box center [714, 120] width 12 height 12
click at [713, 119] on div "+" at bounding box center [714, 120] width 12 height 12
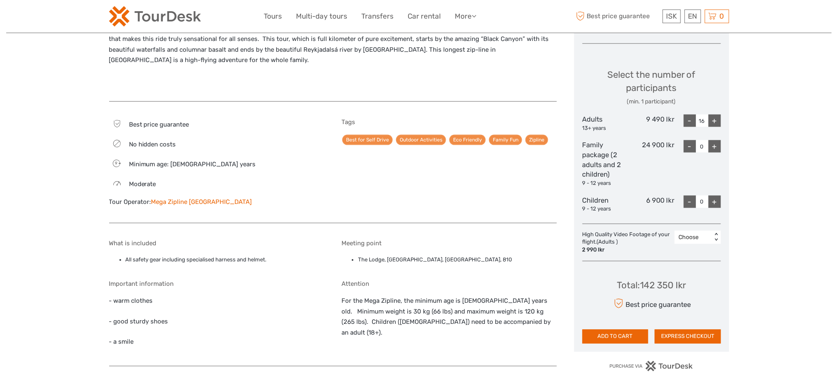
click at [713, 119] on div "+" at bounding box center [714, 120] width 12 height 12
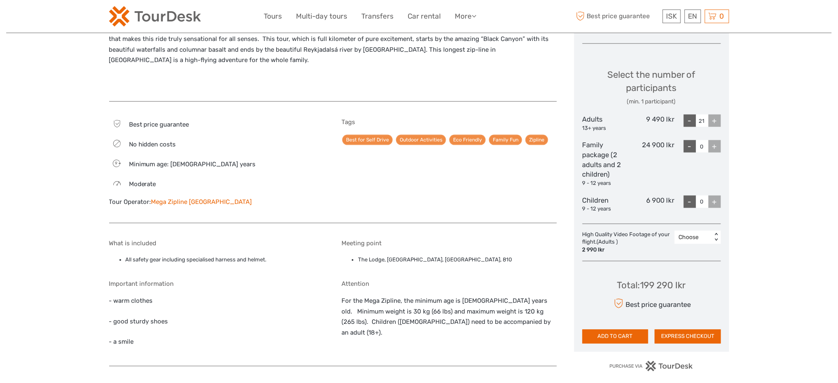
click at [713, 119] on div "+" at bounding box center [714, 120] width 12 height 12
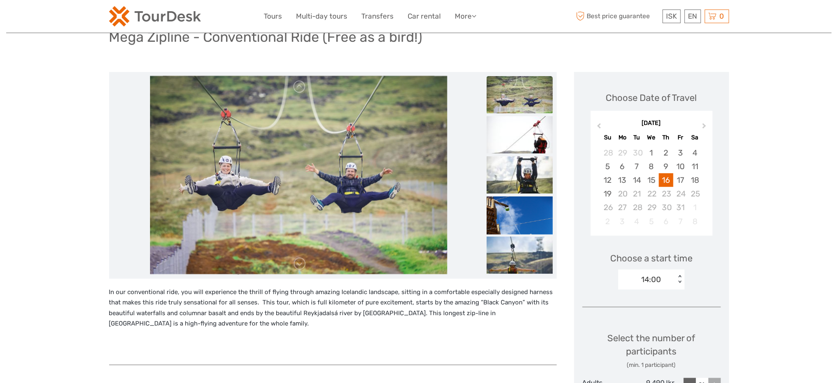
scroll to position [62, 0]
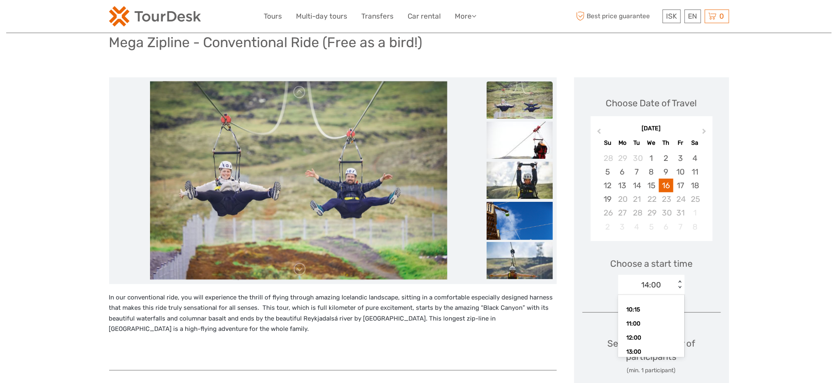
click at [679, 289] on div "14:00 < >" at bounding box center [651, 285] width 66 height 20
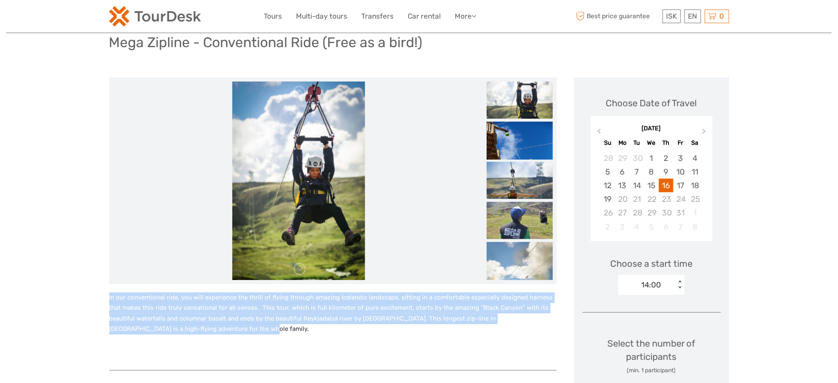
drag, startPoint x: 267, startPoint y: 334, endPoint x: 98, endPoint y: 301, distance: 173.0
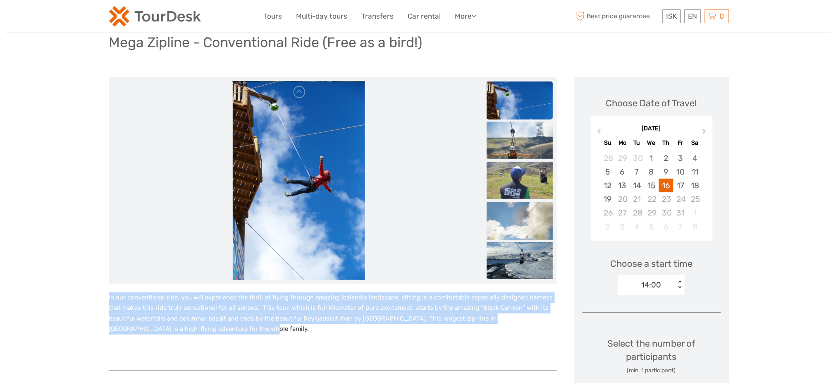
drag, startPoint x: 107, startPoint y: 298, endPoint x: 261, endPoint y: 324, distance: 156.4
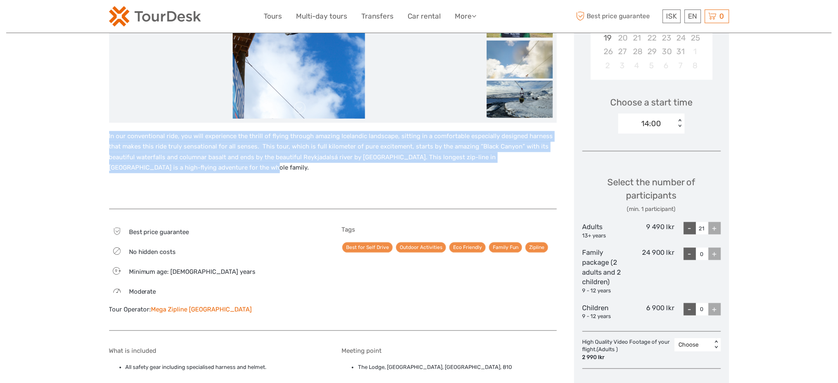
scroll to position [227, 0]
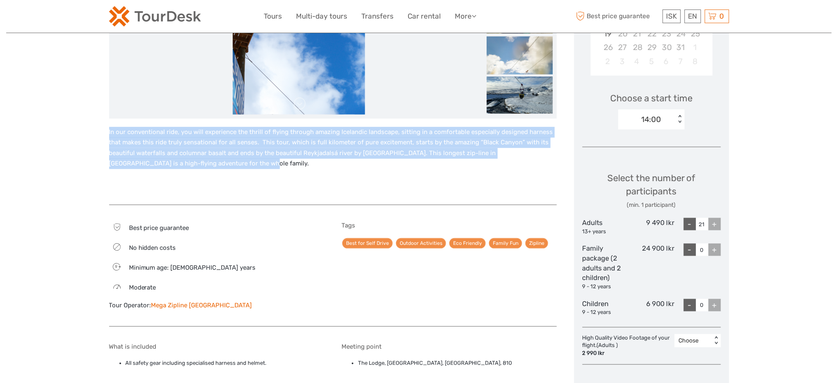
click at [691, 227] on div "-" at bounding box center [690, 224] width 12 height 12
type input "20"
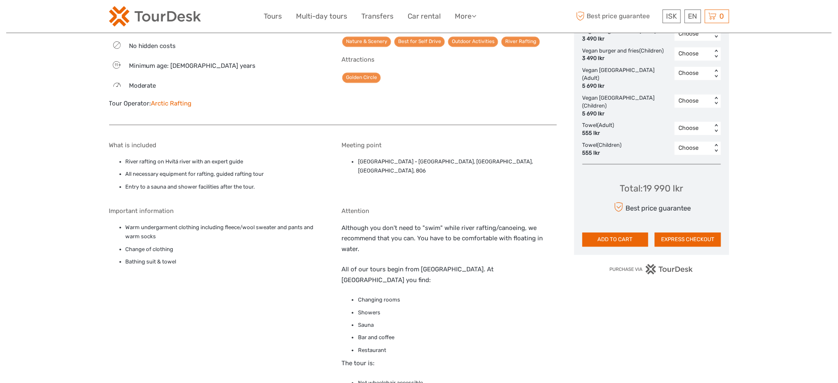
click at [515, 163] on li "[GEOGRAPHIC_DATA] - [GEOGRAPHIC_DATA], [GEOGRAPHIC_DATA], [GEOGRAPHIC_DATA], 806" at bounding box center [457, 166] width 199 height 19
copy div "[GEOGRAPHIC_DATA] - [GEOGRAPHIC_DATA], [GEOGRAPHIC_DATA], [GEOGRAPHIC_DATA], 806"
